Goal: Information Seeking & Learning: Stay updated

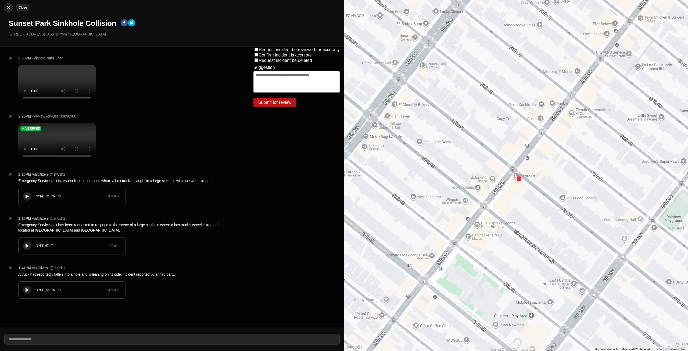
click at [10, 8] on img at bounding box center [8, 7] width 5 height 5
select select "*"
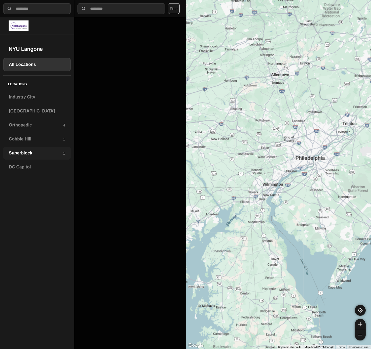
click at [18, 151] on h3 "Superblock" at bounding box center [36, 153] width 54 height 6
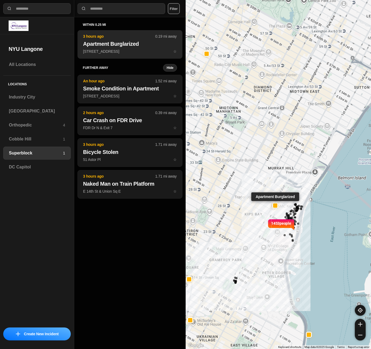
click at [106, 48] on button "3 hours ago 0.19 mi away Apartment Burglarized 251 E 32nd St ☆" at bounding box center [129, 44] width 105 height 29
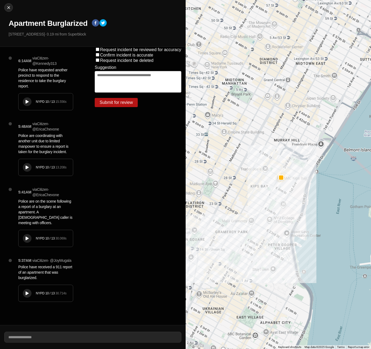
click at [30, 104] on button at bounding box center [27, 101] width 9 height 9
click at [6, 9] on img at bounding box center [8, 7] width 5 height 5
select select "*"
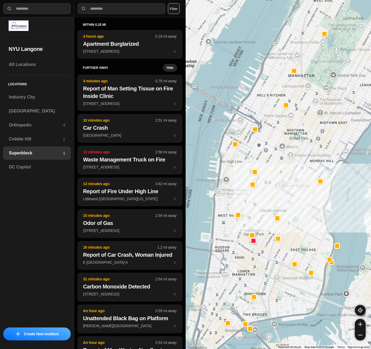
drag, startPoint x: 224, startPoint y: 221, endPoint x: 278, endPoint y: 205, distance: 56.2
click at [278, 205] on div at bounding box center [279, 174] width 186 height 349
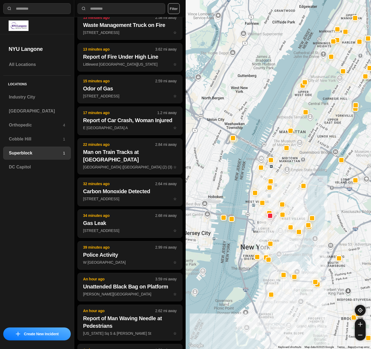
scroll to position [134, 0]
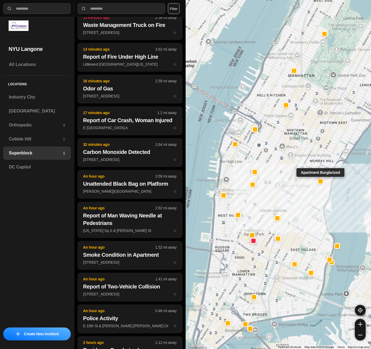
click at [321, 182] on div at bounding box center [320, 181] width 4 height 4
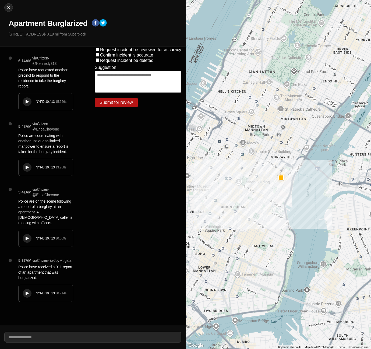
click at [24, 99] on button at bounding box center [27, 101] width 9 height 9
click at [8, 8] on img at bounding box center [8, 7] width 5 height 5
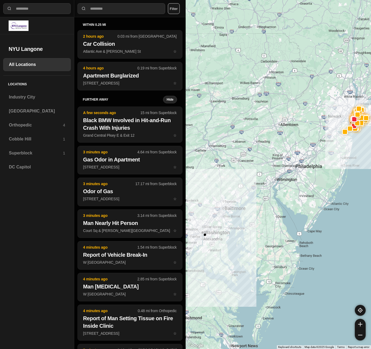
click at [173, 9] on button "Filter" at bounding box center [174, 8] width 12 height 11
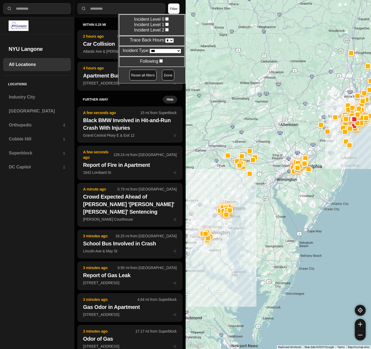
click at [169, 41] on select "* * * * **" at bounding box center [169, 40] width 9 height 5
select select "*"
click at [165, 38] on select "* * * * **" at bounding box center [169, 40] width 9 height 5
click at [162, 74] on button "Done" at bounding box center [168, 75] width 12 height 11
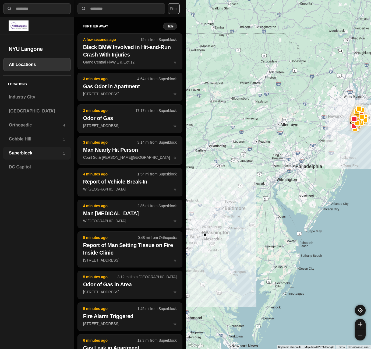
click at [19, 150] on h3 "Superblock" at bounding box center [36, 153] width 54 height 6
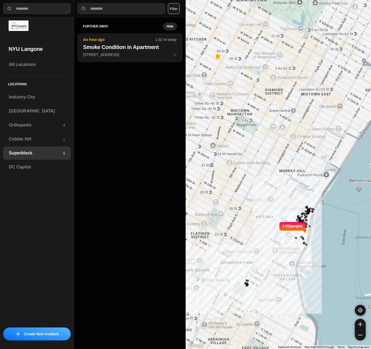
click at [239, 153] on div "1453 people" at bounding box center [279, 174] width 186 height 349
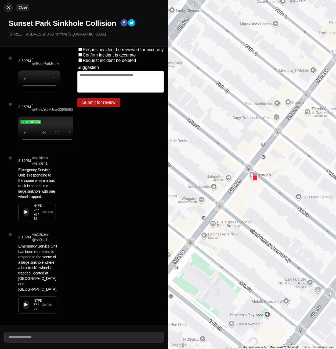
click at [7, 10] on button "Close" at bounding box center [8, 7] width 9 height 9
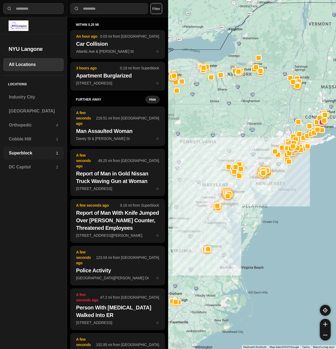
click at [14, 151] on h3 "Superblock" at bounding box center [32, 153] width 47 height 6
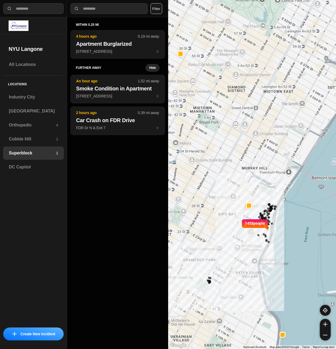
click at [159, 12] on button "Filter" at bounding box center [157, 8] width 12 height 11
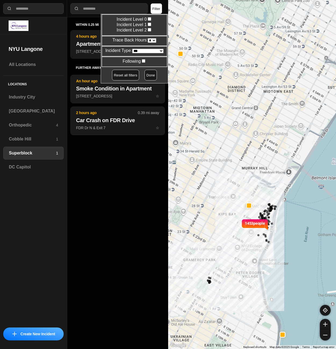
click at [152, 40] on select "* * * * **" at bounding box center [152, 40] width 9 height 5
select select "*"
click at [148, 38] on select "* * * * **" at bounding box center [152, 40] width 9 height 5
click at [147, 75] on button "Done" at bounding box center [151, 75] width 12 height 11
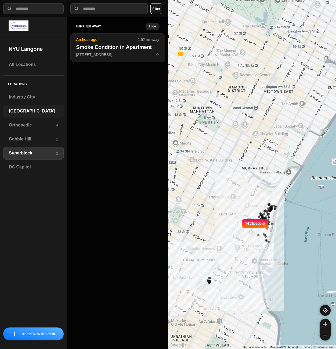
click at [15, 112] on h3 "[GEOGRAPHIC_DATA]" at bounding box center [33, 111] width 49 height 6
